Goal: Information Seeking & Learning: Learn about a topic

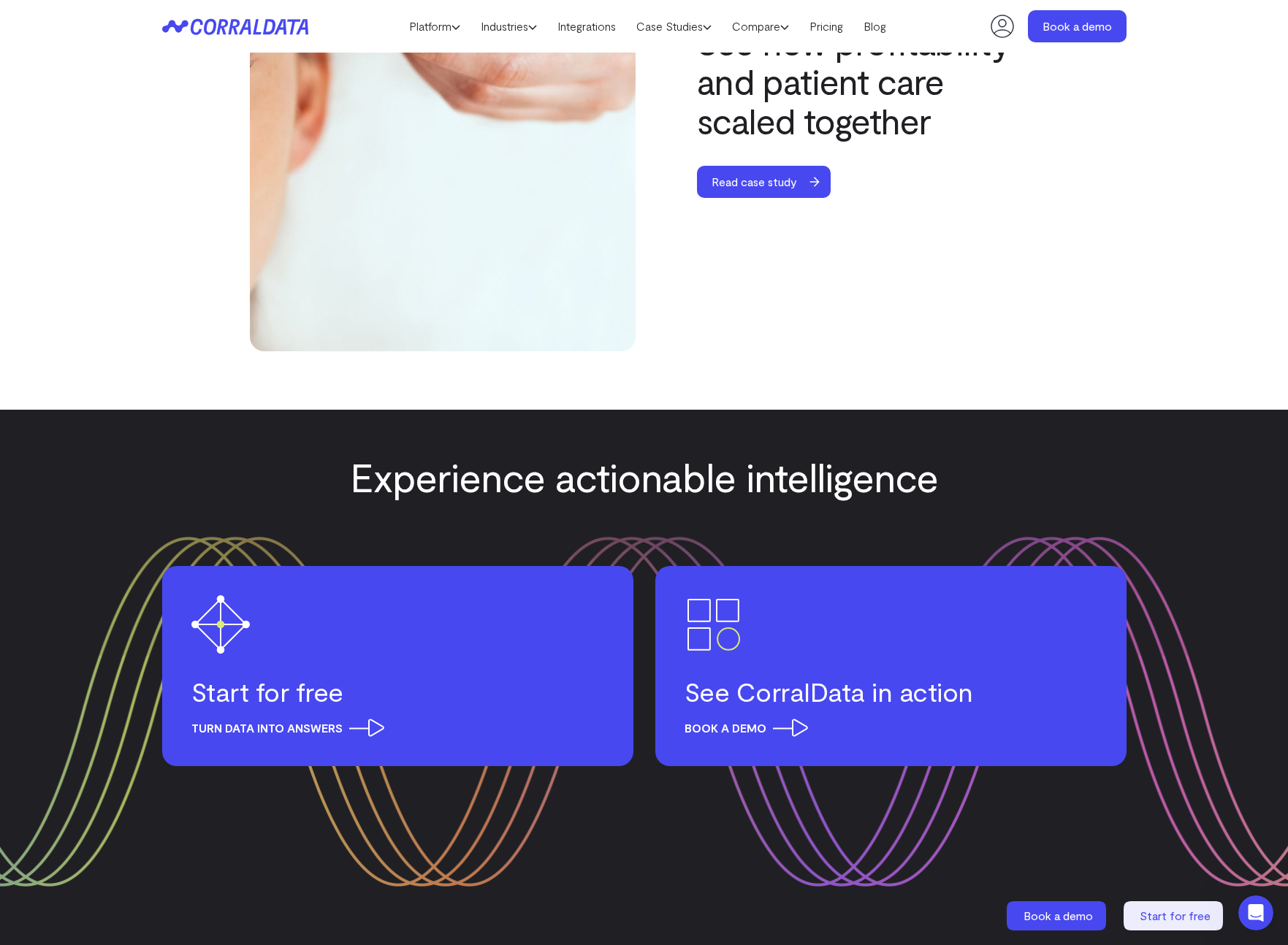
scroll to position [5424, 0]
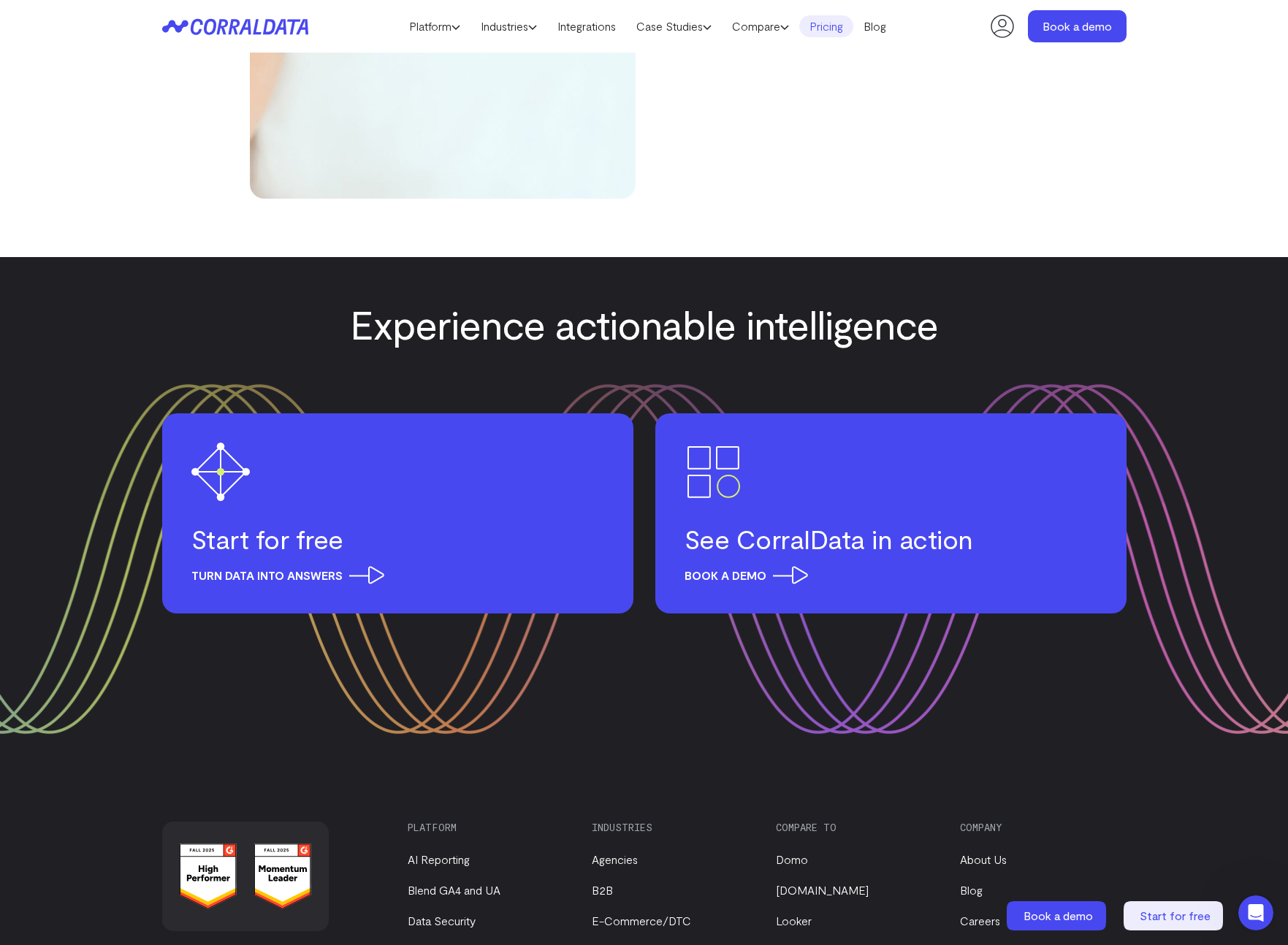
click at [837, 24] on link "Pricing" at bounding box center [826, 26] width 54 height 22
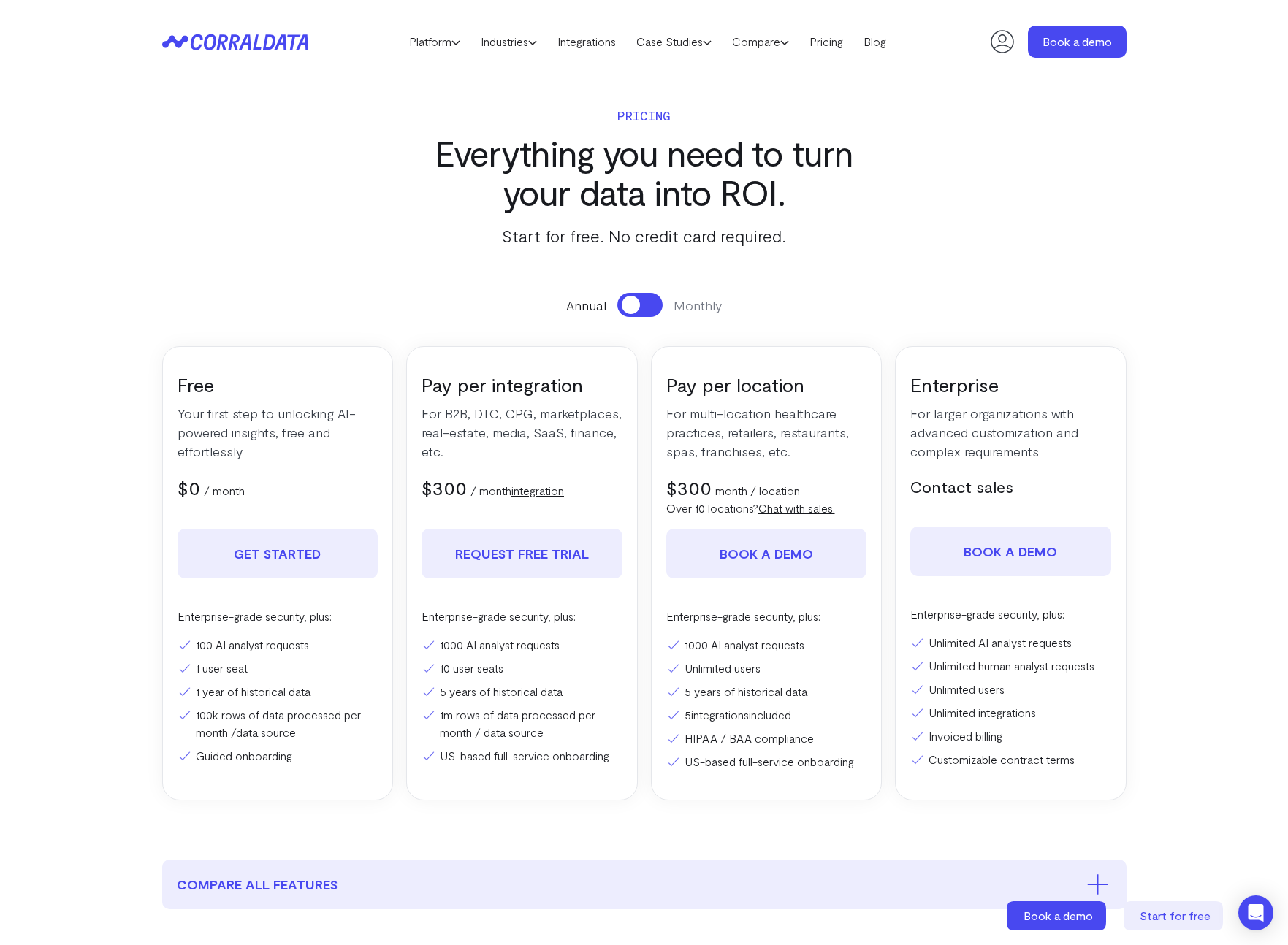
click at [647, 304] on button at bounding box center [640, 305] width 45 height 24
click at [639, 301] on button at bounding box center [640, 305] width 45 height 24
click at [517, 40] on link "Industries" at bounding box center [509, 41] width 77 height 22
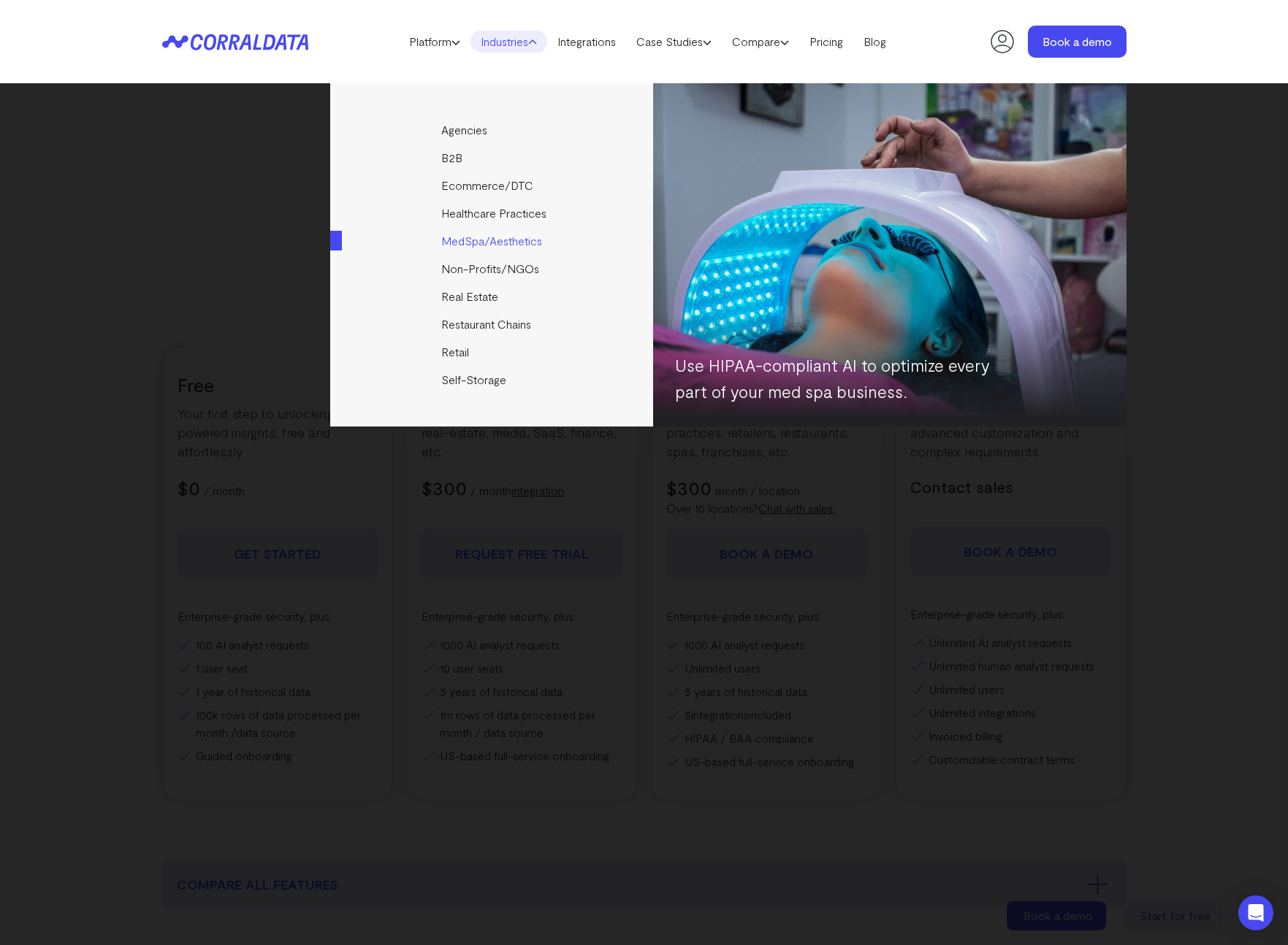
click at [486, 240] on link "MedSpa/Aesthetics" at bounding box center [493, 241] width 325 height 28
